Goal: Task Accomplishment & Management: Manage account settings

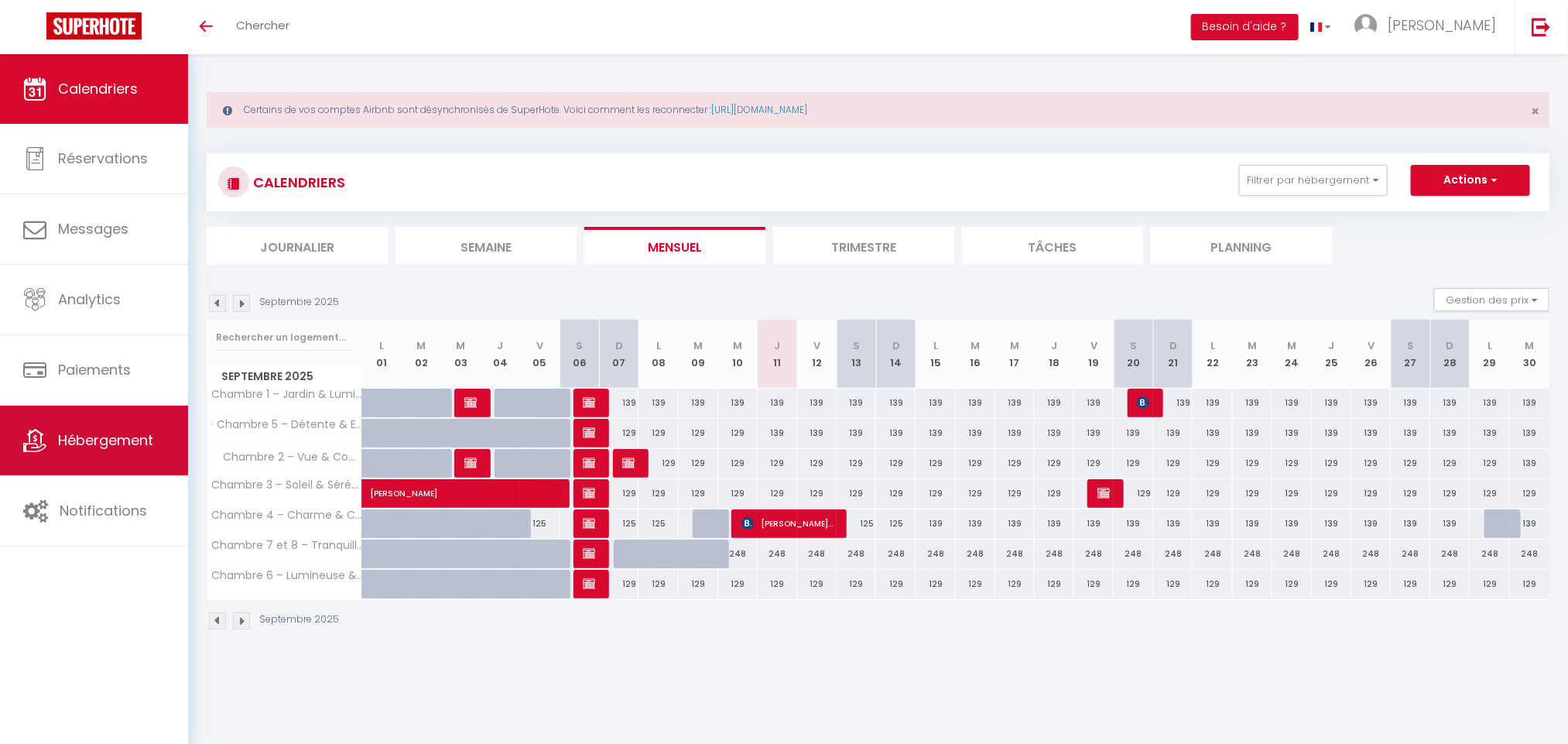
click at [154, 475] on link "Hébergement" at bounding box center [94, 441] width 188 height 70
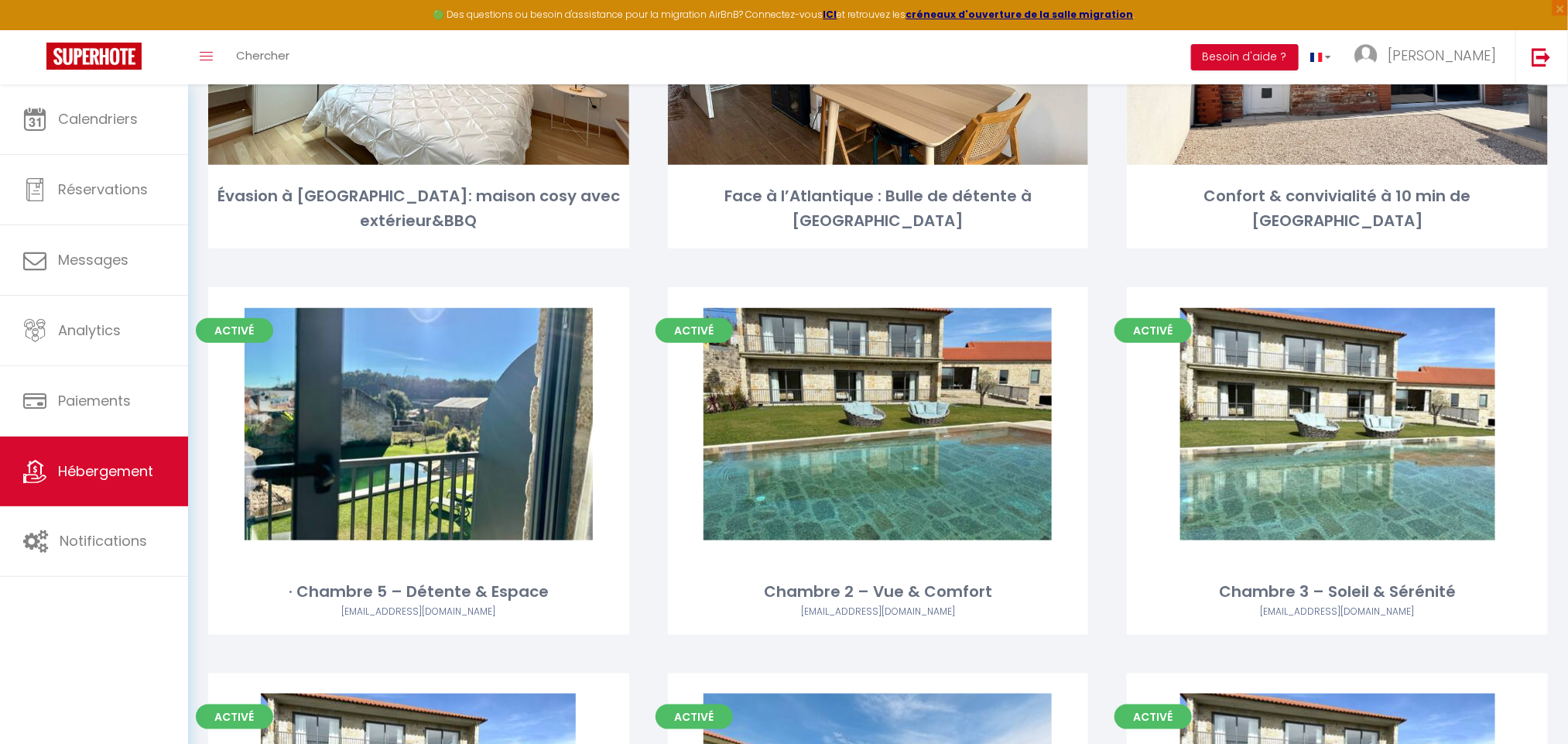
scroll to position [10414, 0]
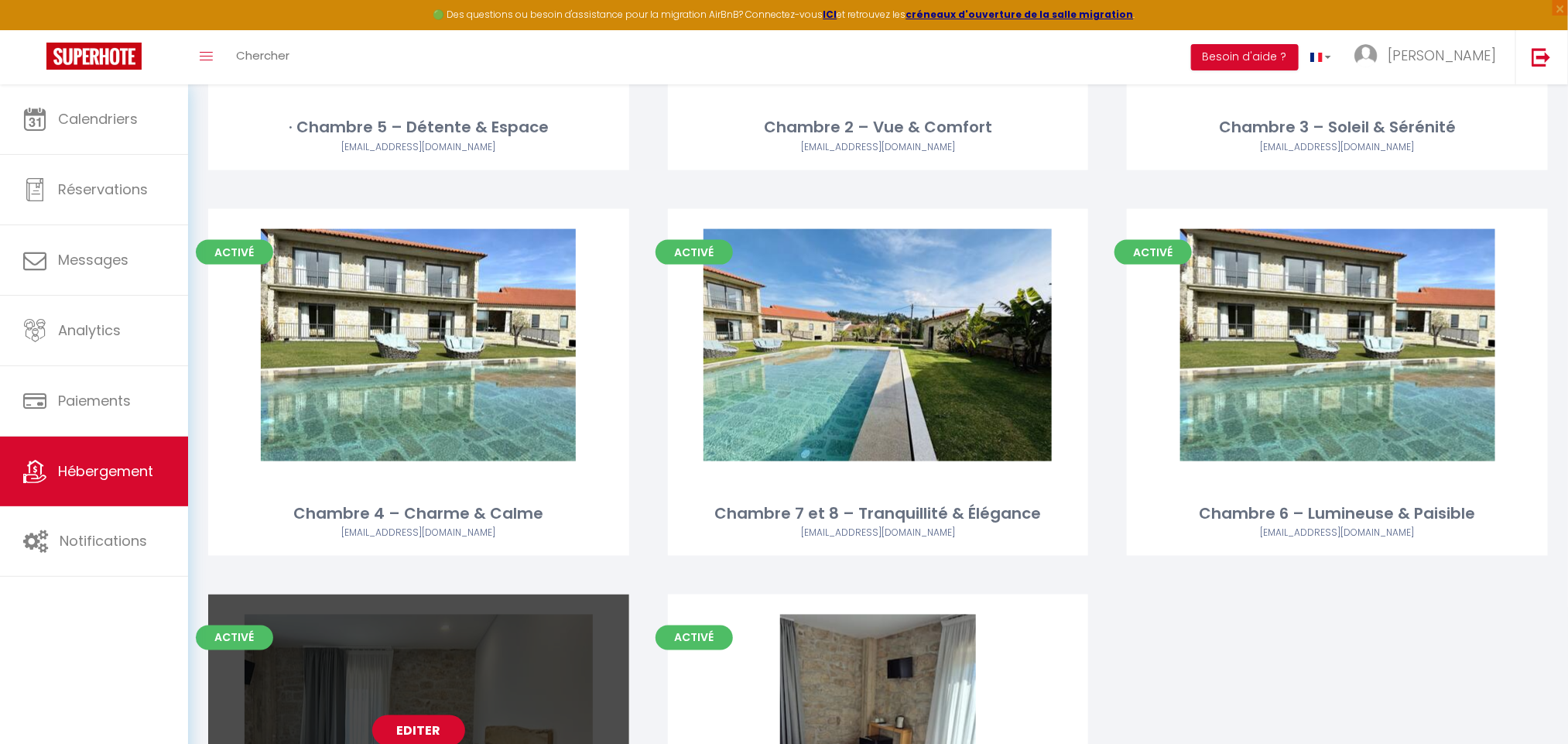
click at [446, 715] on link "Editer" at bounding box center [419, 731] width 93 height 31
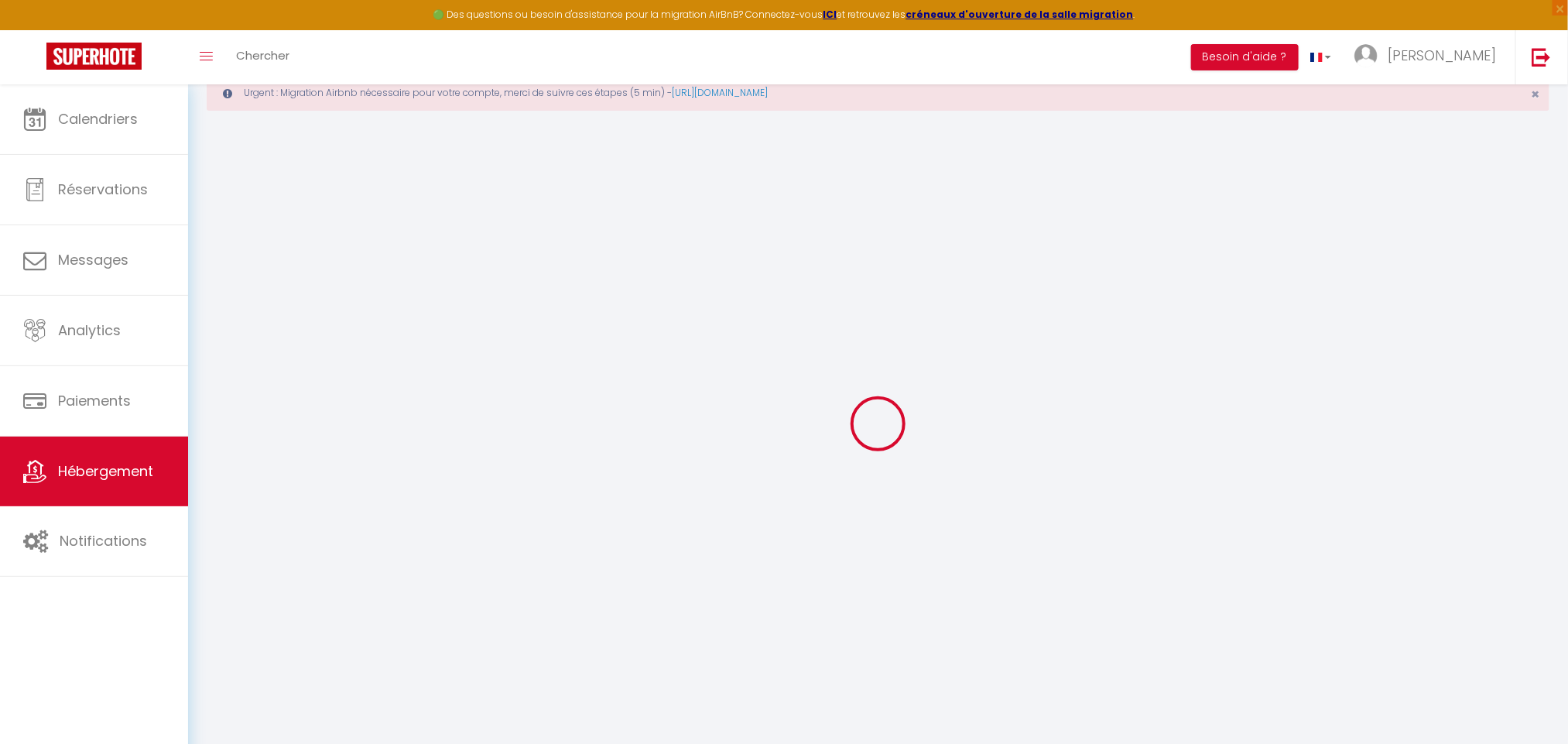
scroll to position [85, 0]
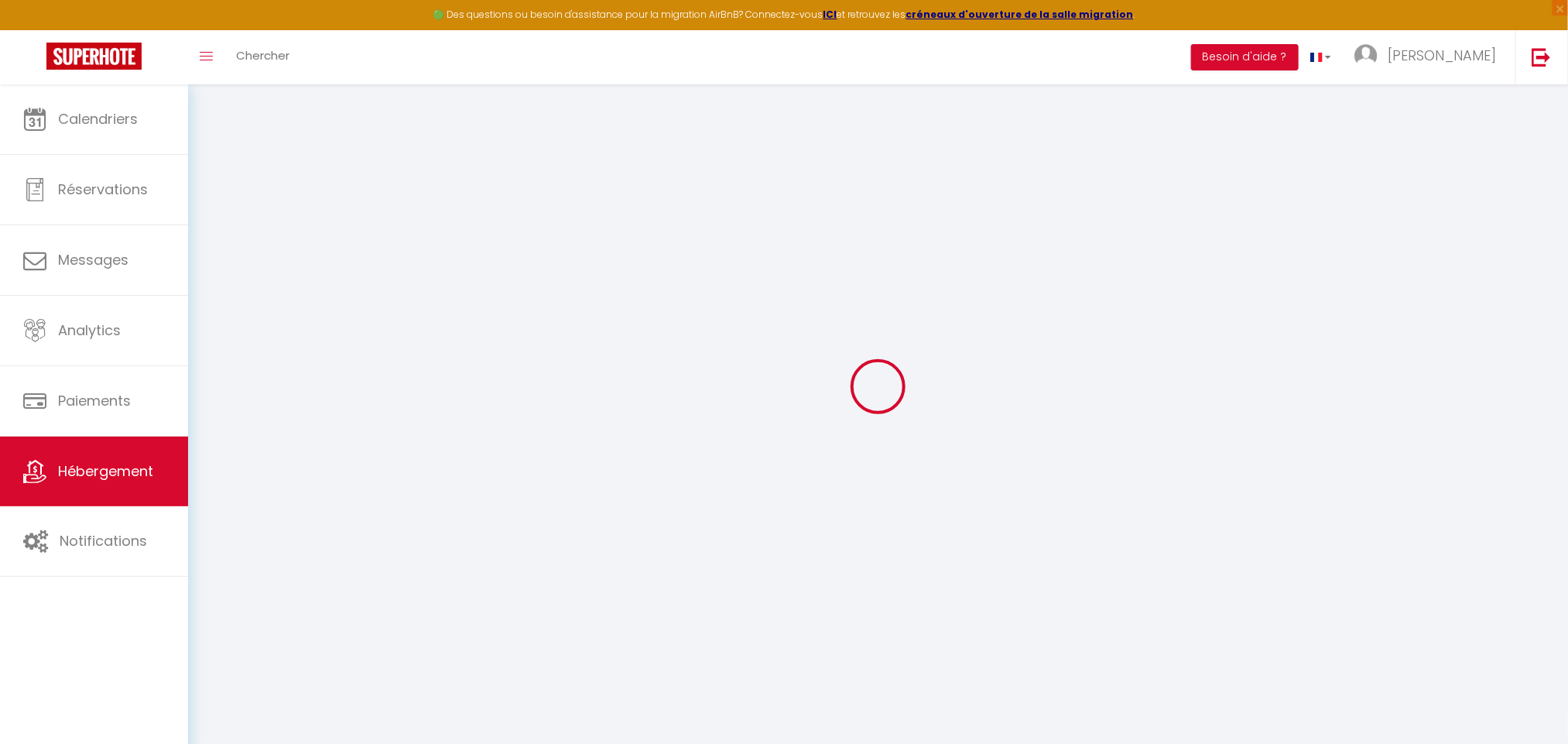
select select
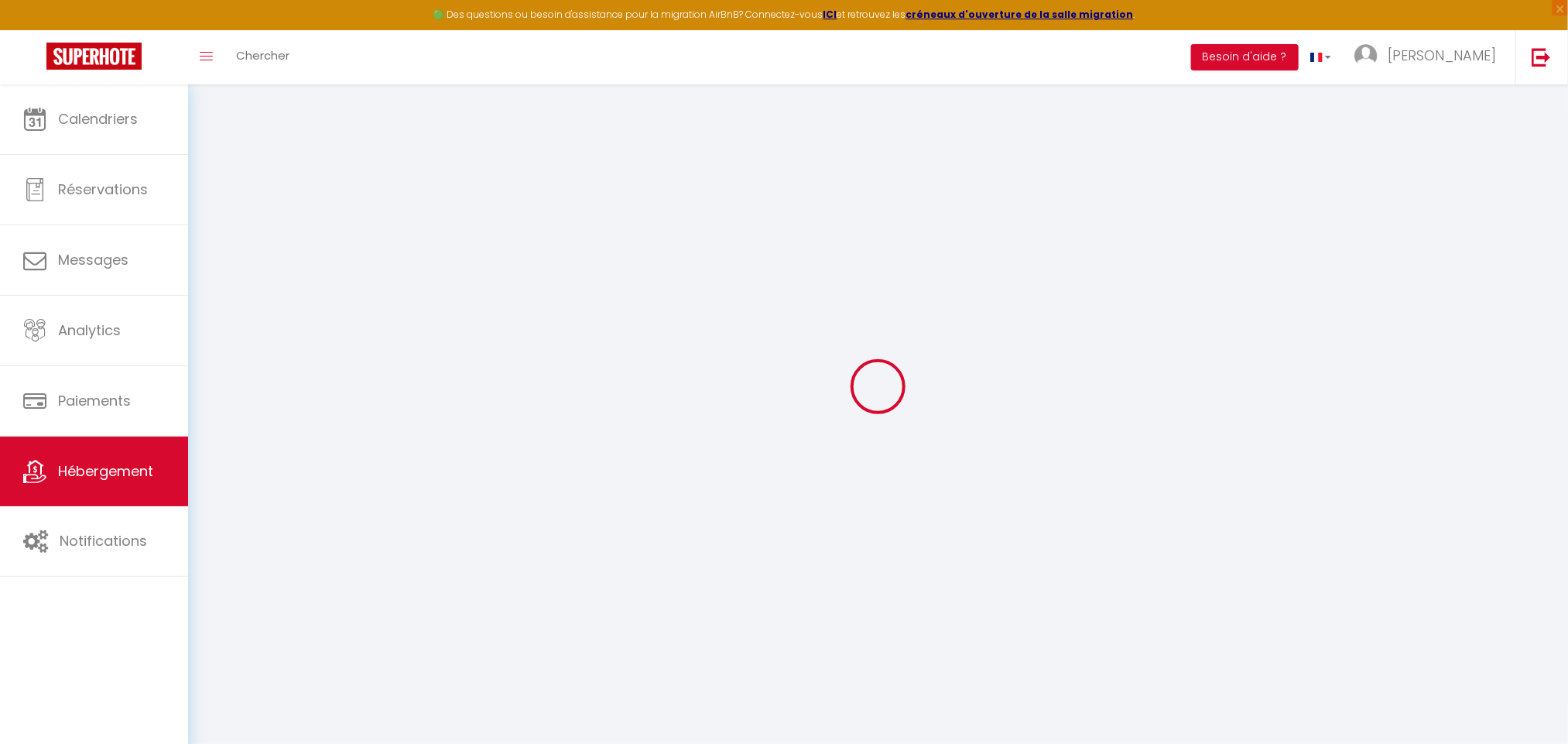
select select
checkbox input "false"
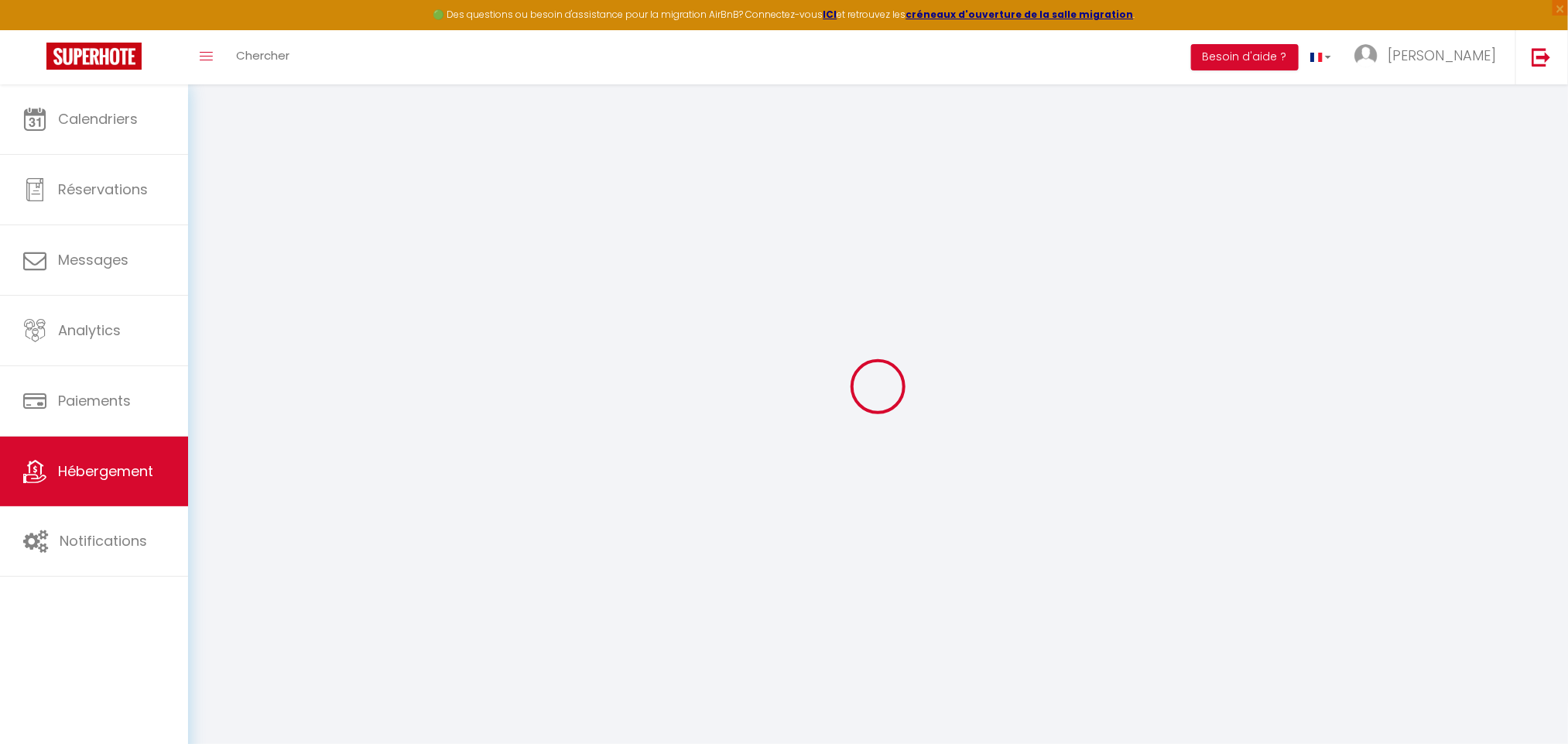
select select
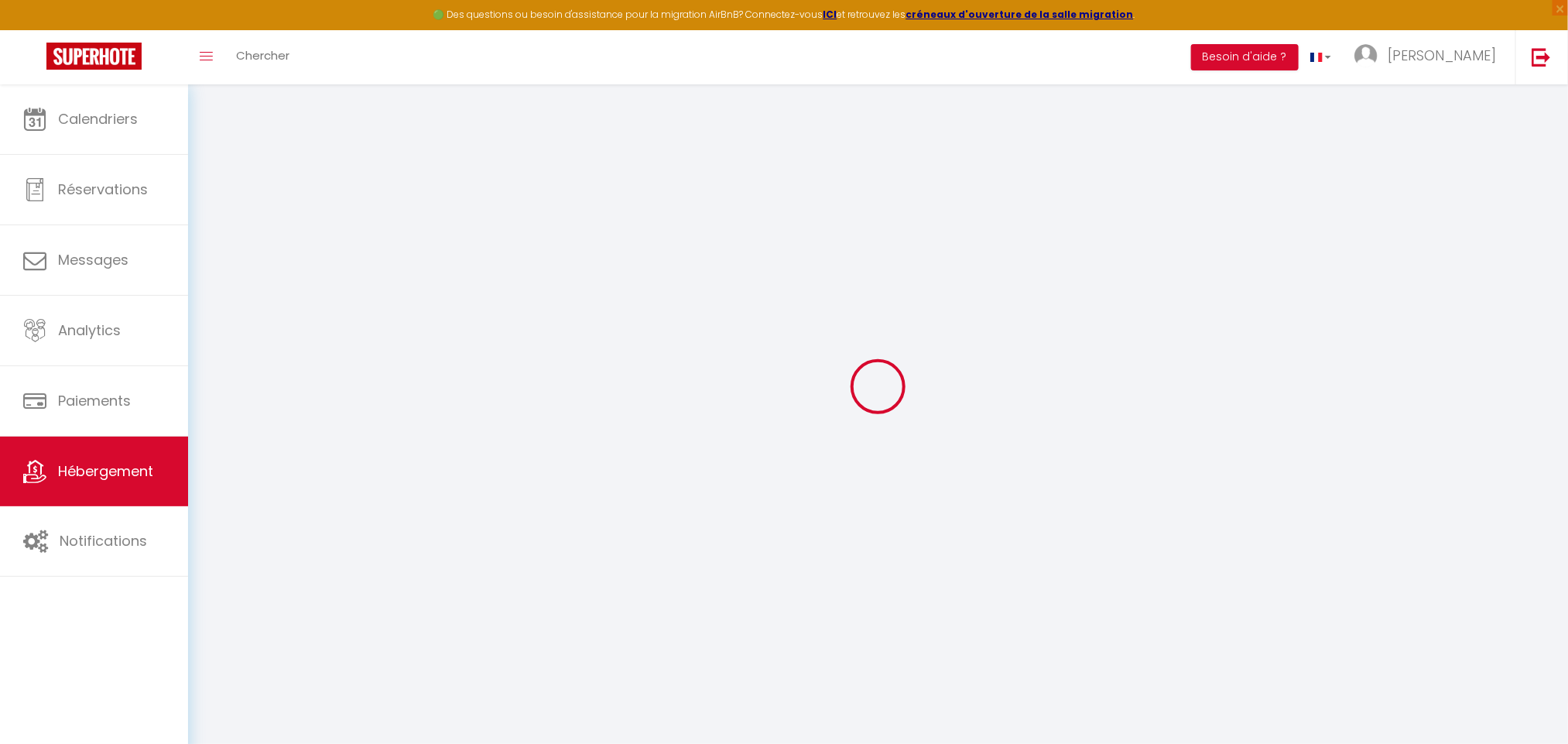
select select
checkbox input "false"
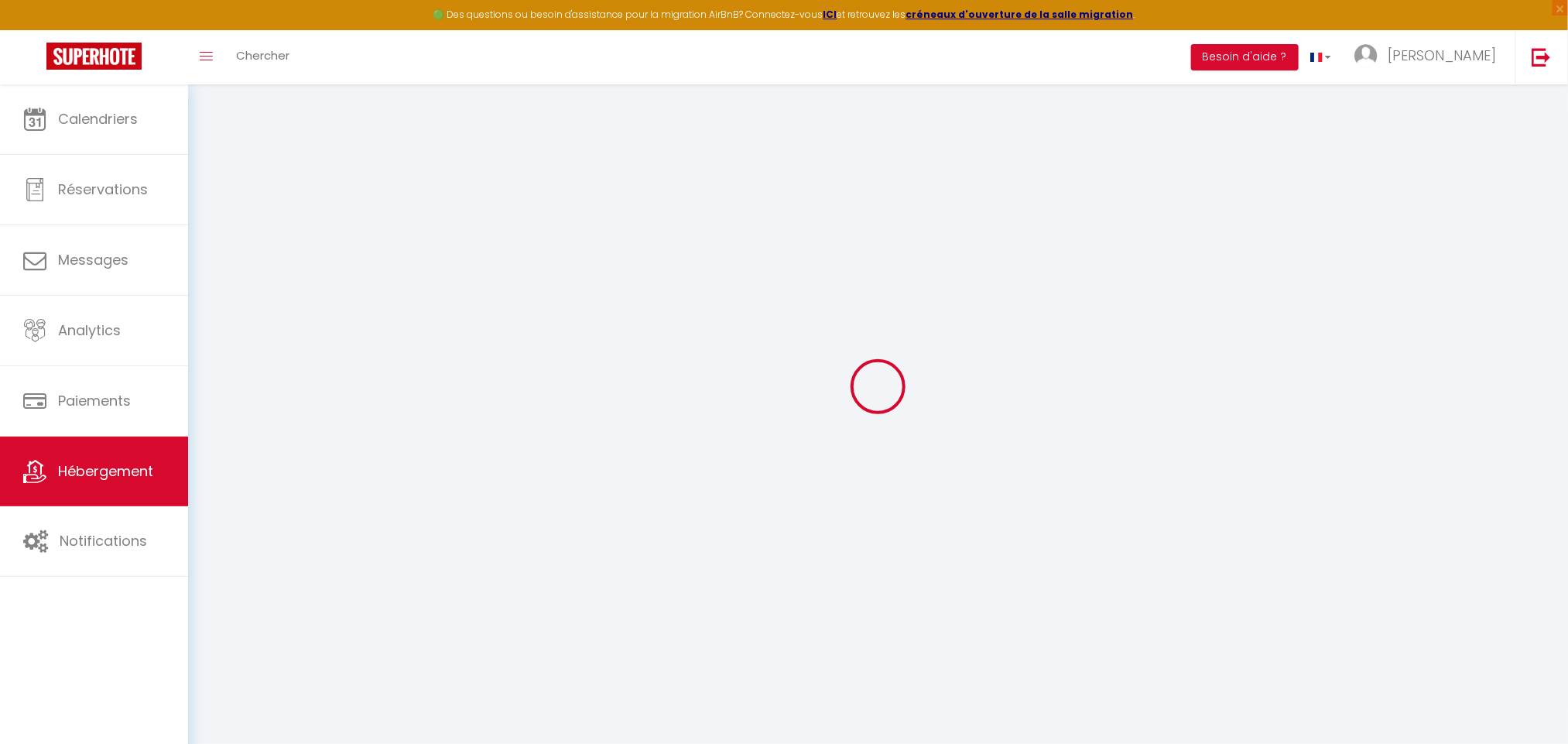
select select
checkbox input "false"
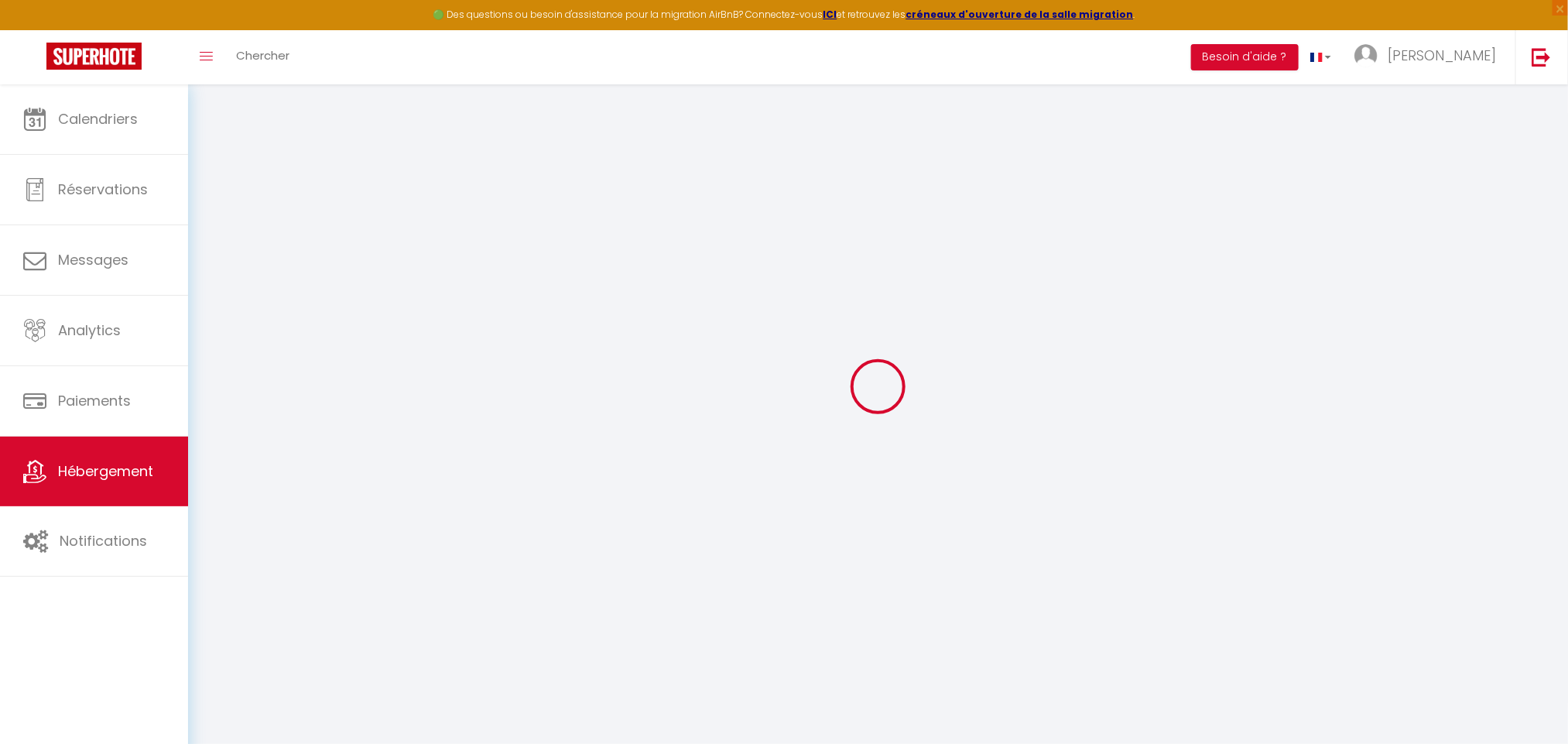
select select "16:00"
select select "23:45"
select select "11:00"
select select "30"
select select "120"
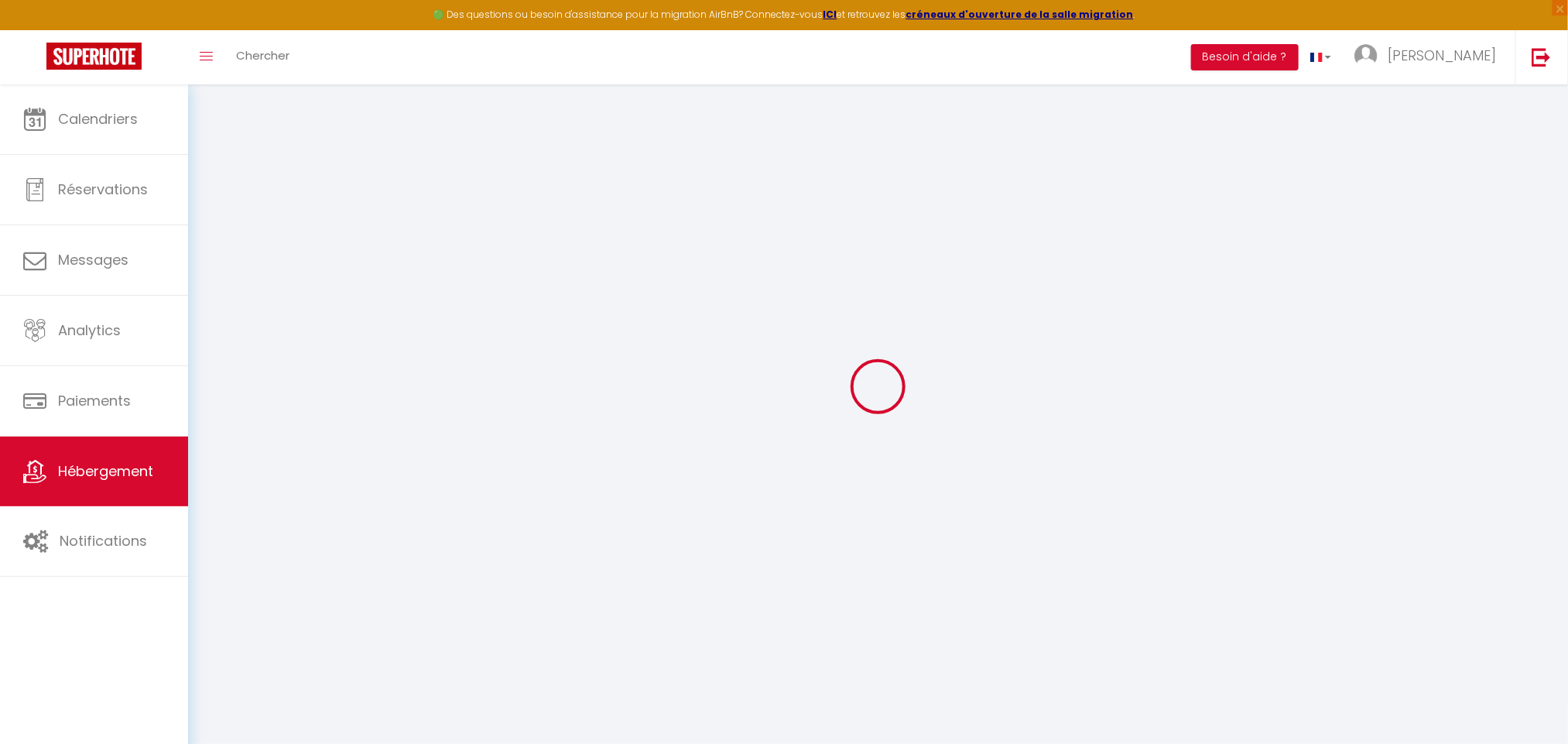
select select
checkbox input "false"
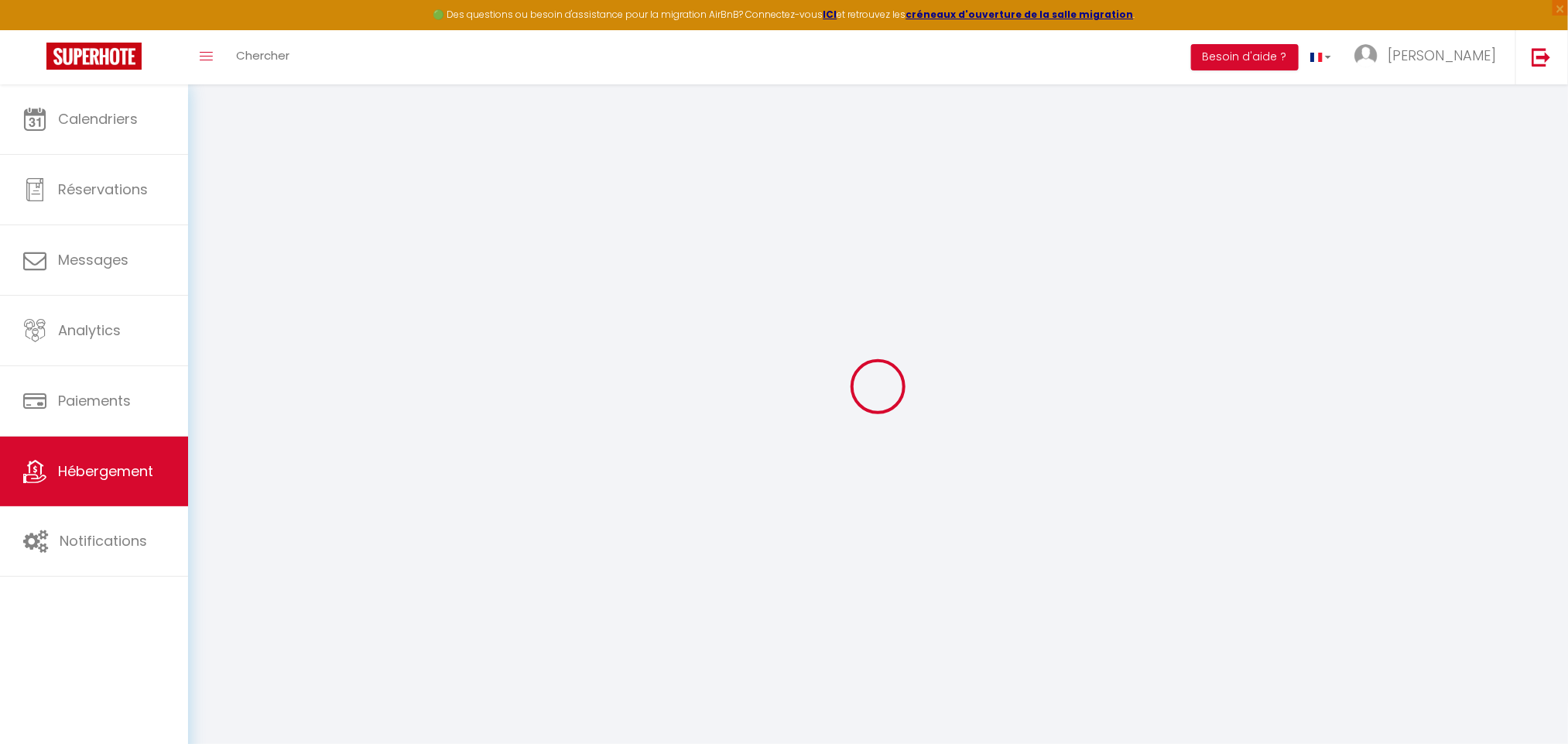
select select
checkbox input "false"
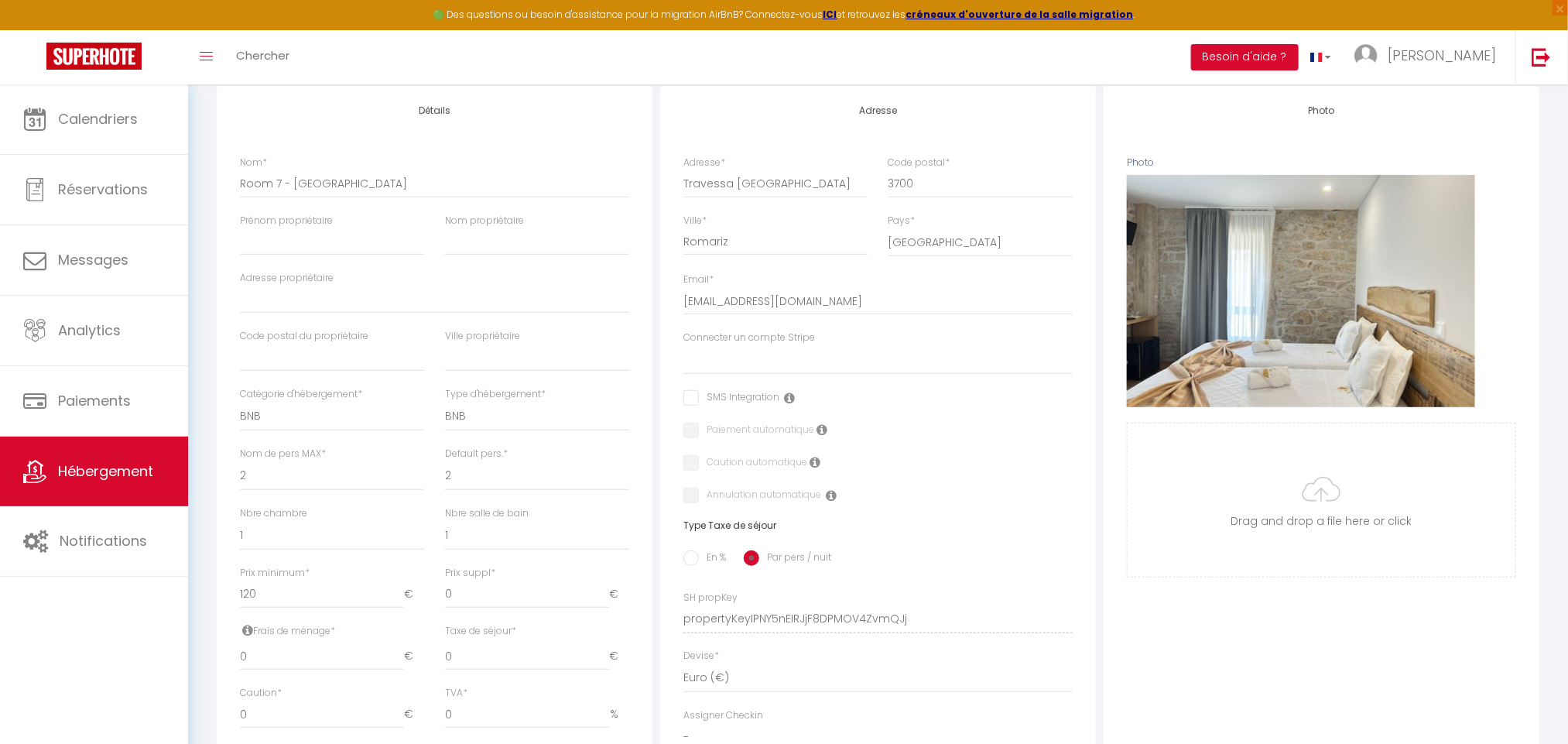
scroll to position [705, 0]
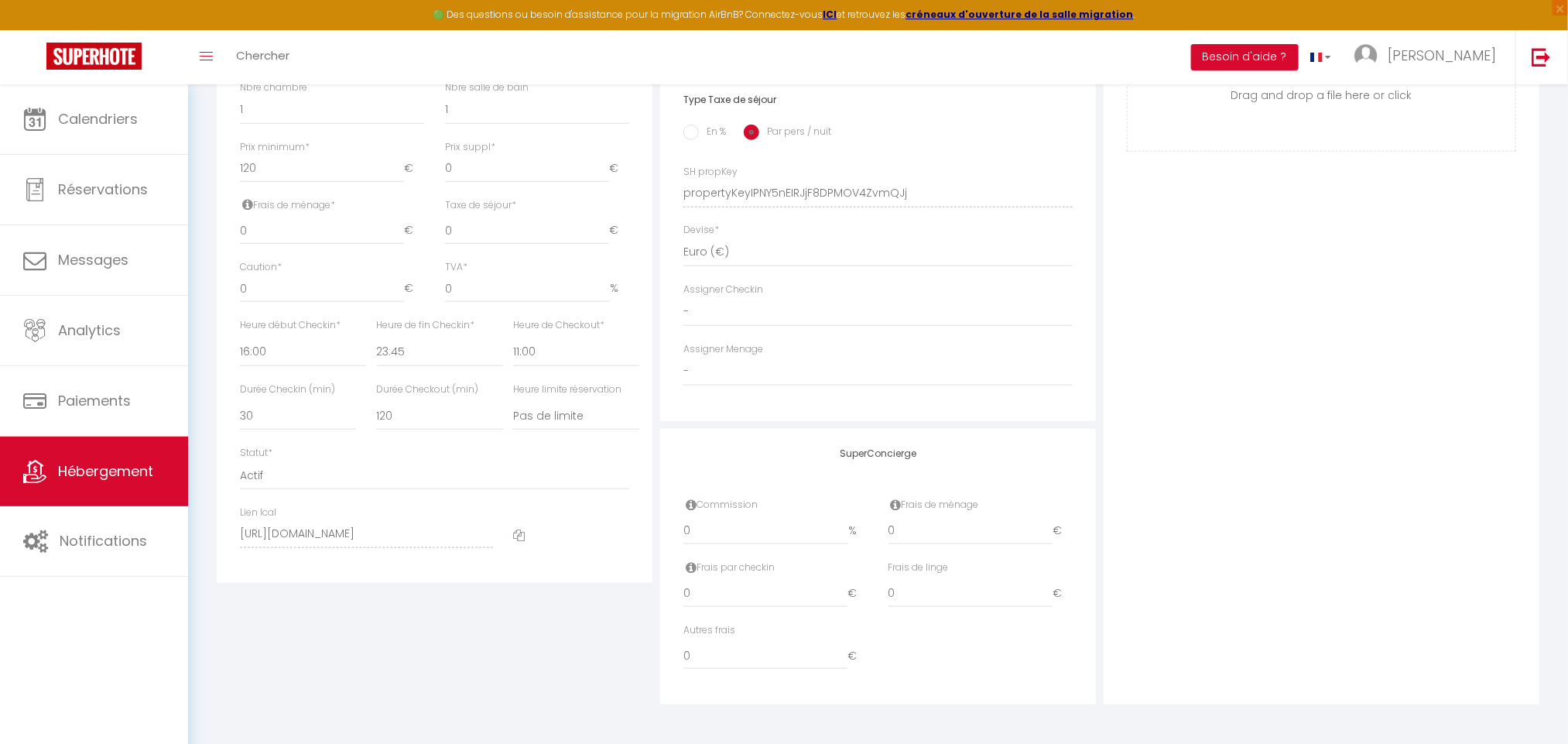
click at [521, 537] on icon at bounding box center [519, 535] width 12 height 12
click at [519, 537] on icon at bounding box center [519, 535] width 12 height 12
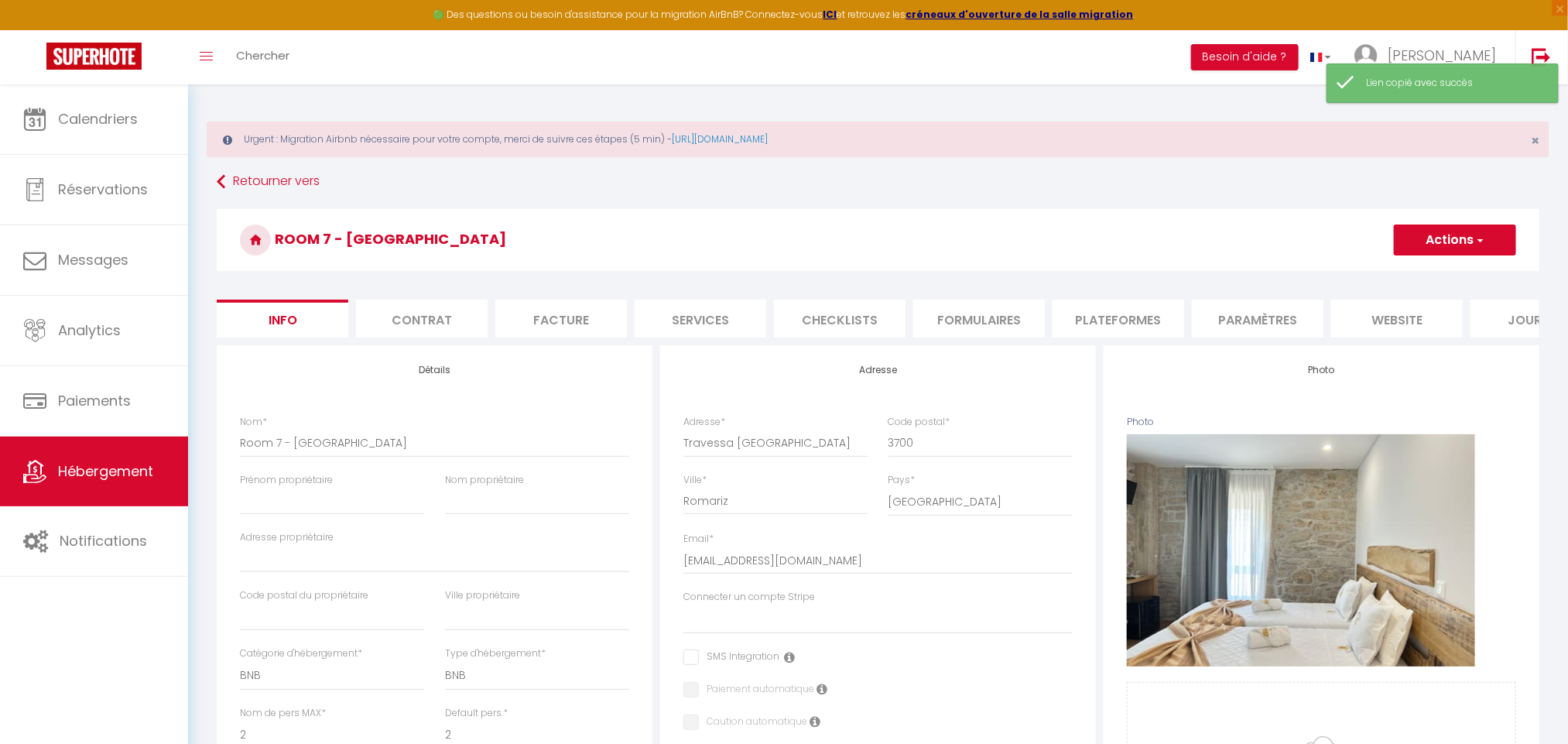
scroll to position [0, 0]
